Goal: Task Accomplishment & Management: Complete application form

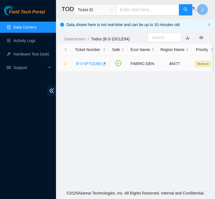
click at [87, 63] on link "B-V-5P7QUB0" at bounding box center [88, 63] width 25 height 4
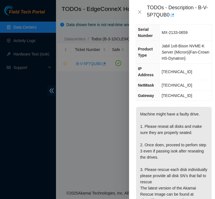
scroll to position [58, 0]
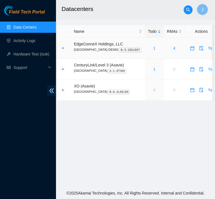
click at [148, 48] on div "1" at bounding box center [154, 48] width 13 height 6
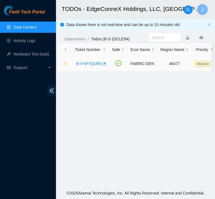
click at [92, 63] on link "B-V-5P7QUB0" at bounding box center [88, 63] width 25 height 4
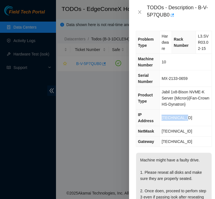
drag, startPoint x: 184, startPoint y: 124, endPoint x: 162, endPoint y: 127, distance: 22.2
click at [162, 126] on td "23.33.89.146" at bounding box center [186, 118] width 52 height 17
copy span "23.33.89.146"
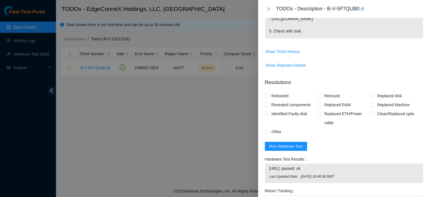
scroll to position [213, 0]
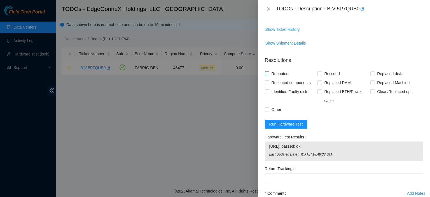
click at [215, 75] on input "Rebooted" at bounding box center [267, 73] width 4 height 4
checkbox input "true"
click at [215, 73] on div "Rebooted" at bounding box center [291, 73] width 53 height 9
click at [215, 73] on input "Rescued" at bounding box center [320, 73] width 4 height 4
checkbox input "true"
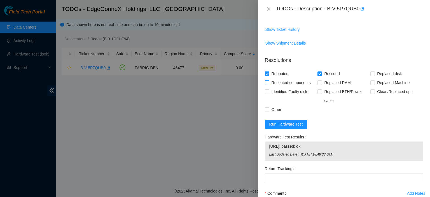
click at [215, 82] on input "Reseated components" at bounding box center [267, 82] width 4 height 4
checkbox input "true"
click at [215, 109] on input "Other" at bounding box center [267, 109] width 4 height 4
checkbox input "true"
click at [215, 121] on button "Run Hardware Test" at bounding box center [286, 124] width 43 height 9
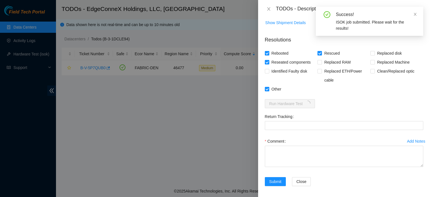
scroll to position [235, 0]
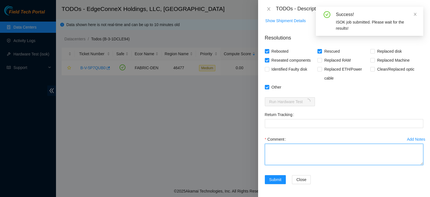
click at [215, 148] on textarea "Comment" at bounding box center [344, 154] width 159 height 21
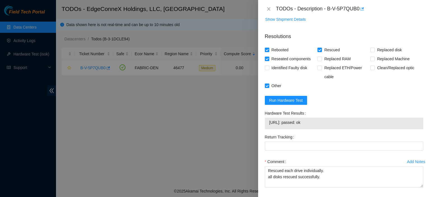
scroll to position [241, 0]
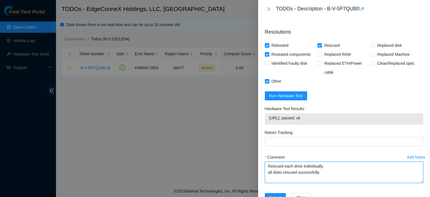
click at [215, 165] on textarea "Rescued each drive individually. all disks rescued successfully." at bounding box center [344, 172] width 159 height 21
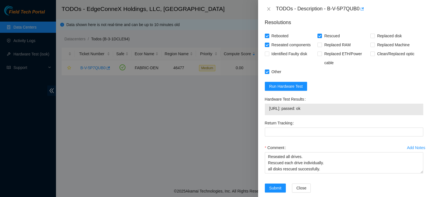
scroll to position [255, 0]
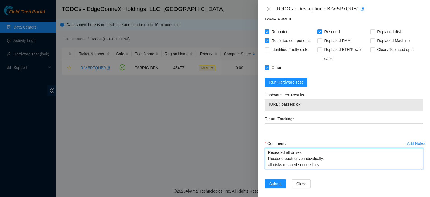
click at [215, 166] on textarea "Reseated all drives. Rescued each drive individually. all disks rescued success…" at bounding box center [344, 158] width 159 height 21
type textarea "Reseated all drives. Rescued each drive individually. all disks rescued success…"
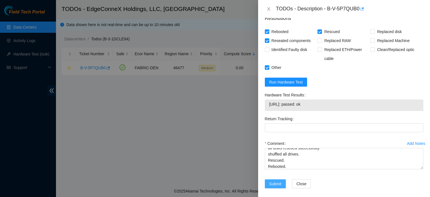
click at [215, 182] on span "Submit" at bounding box center [275, 184] width 12 height 6
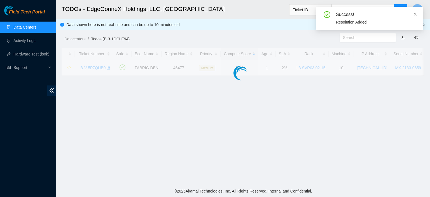
scroll to position [156, 0]
